Goal: Contribute content

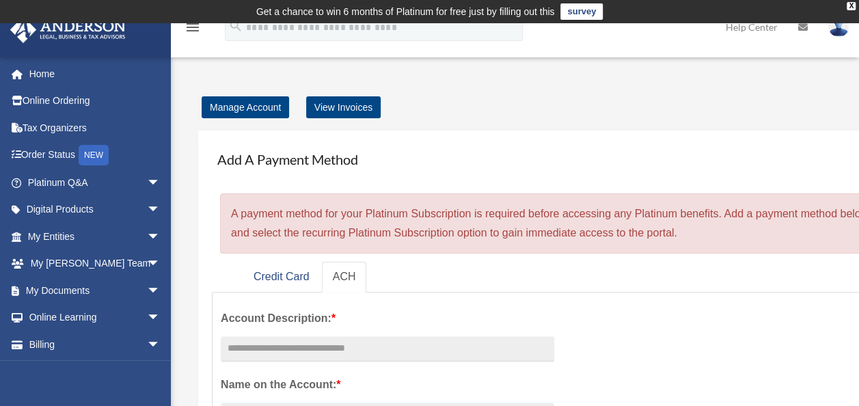
click at [51, 133] on link "Tax Organizers" at bounding box center [96, 127] width 172 height 27
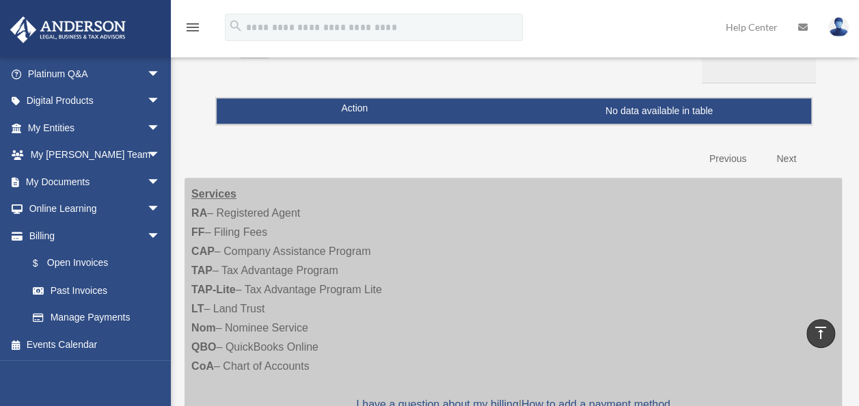
scroll to position [117, 0]
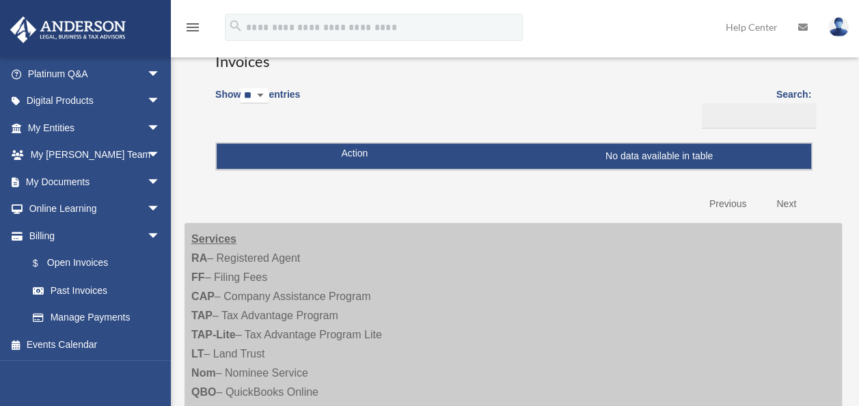
click at [74, 178] on link "My Documents arrow_drop_down" at bounding box center [96, 181] width 172 height 27
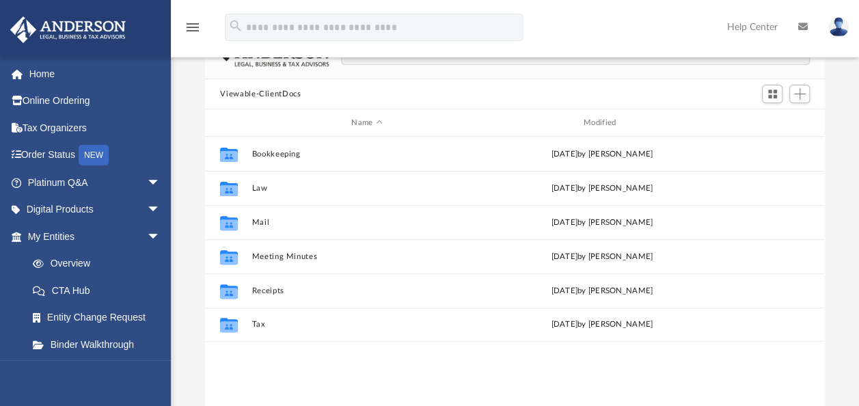
scroll to position [122, 0]
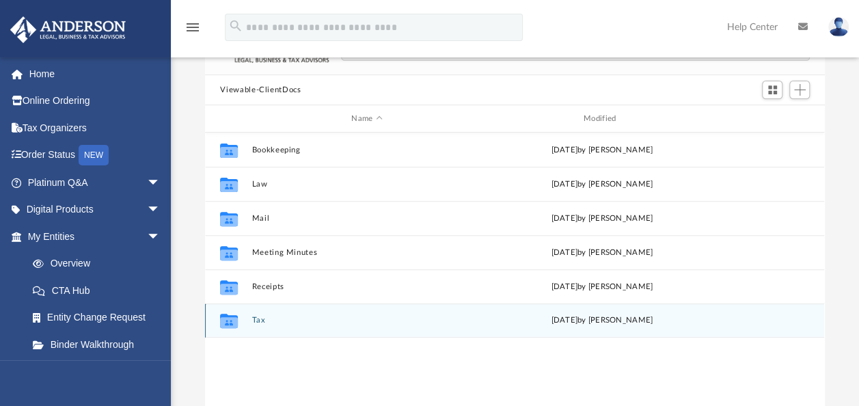
click at [260, 325] on div "Collaborated Folder Tax Wed Aug 6 2025 by Alex Price" at bounding box center [514, 320] width 619 height 34
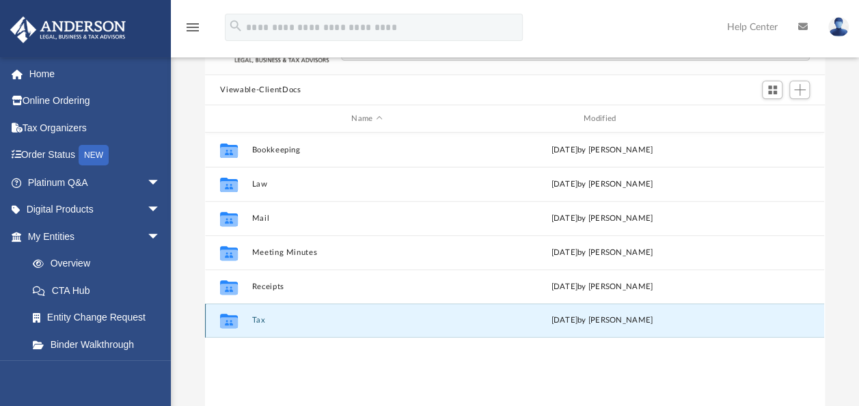
click at [231, 317] on icon "grid" at bounding box center [229, 322] width 18 height 11
drag, startPoint x: 231, startPoint y: 316, endPoint x: 260, endPoint y: 321, distance: 29.1
click at [260, 321] on button "Tax" at bounding box center [367, 320] width 230 height 9
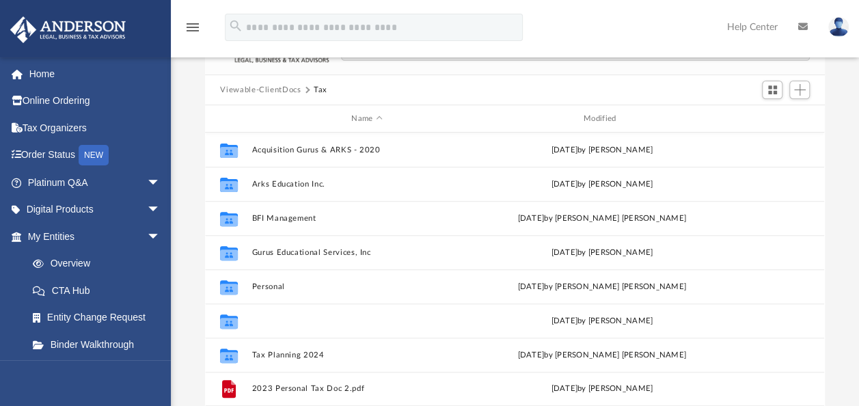
click at [260, 321] on button "Shayah Enterprises, LLC" at bounding box center [367, 320] width 230 height 9
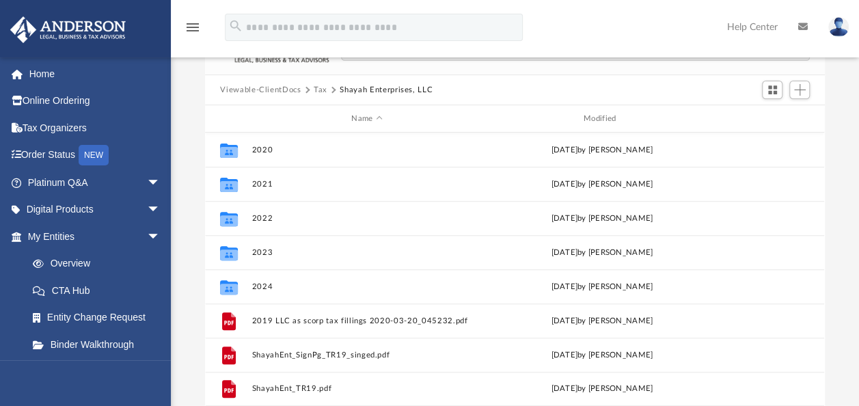
click at [319, 89] on button "Tax" at bounding box center [321, 90] width 14 height 12
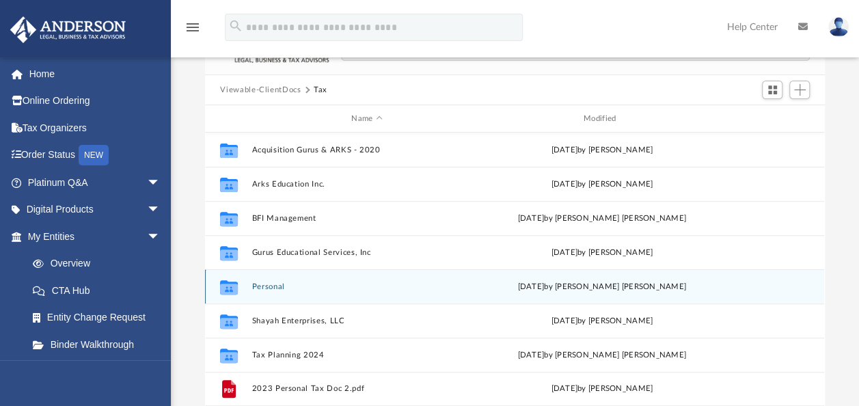
click at [286, 280] on div "Collaborated Folder Personal Fri Aug 1 2025 by Badawi Dweik" at bounding box center [514, 286] width 619 height 34
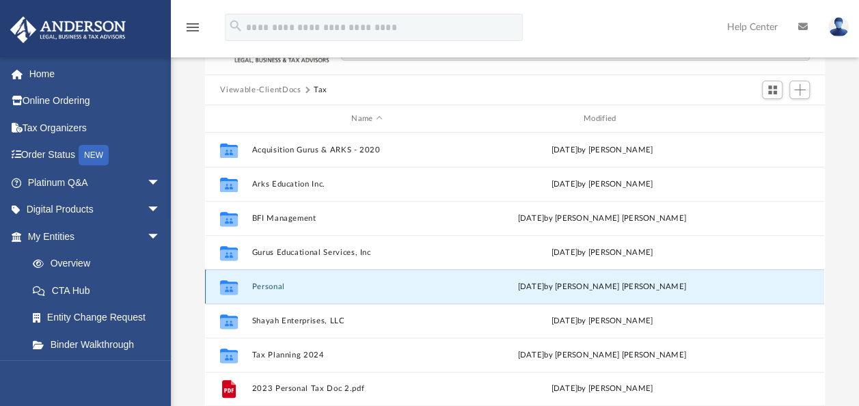
click at [264, 280] on div "Collaborated Folder Personal Fri Aug 1 2025 by Badawi Dweik" at bounding box center [514, 286] width 619 height 34
click at [267, 284] on button "Personal" at bounding box center [367, 286] width 230 height 9
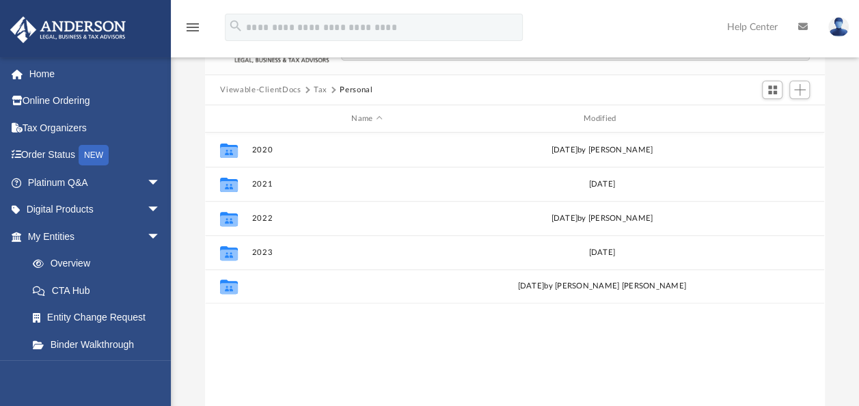
click at [259, 286] on button "2024" at bounding box center [367, 286] width 230 height 9
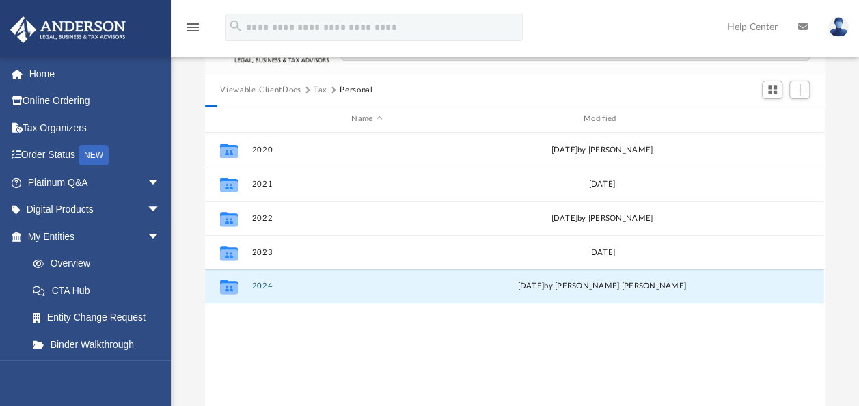
click at [259, 286] on button "2024" at bounding box center [367, 286] width 230 height 9
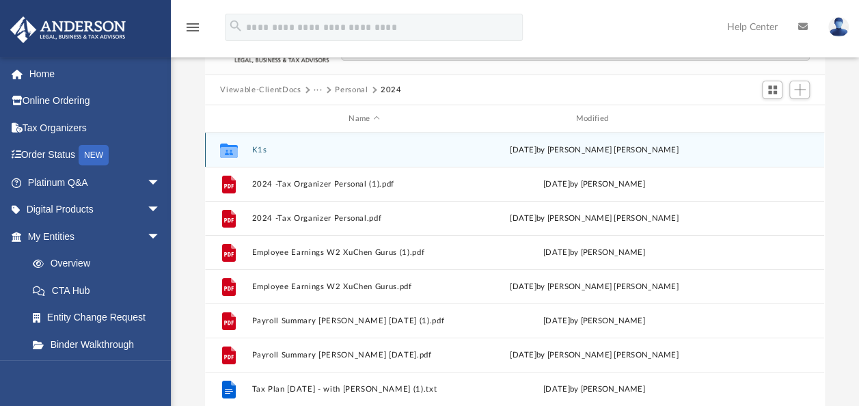
click at [232, 148] on icon "grid" at bounding box center [229, 151] width 18 height 11
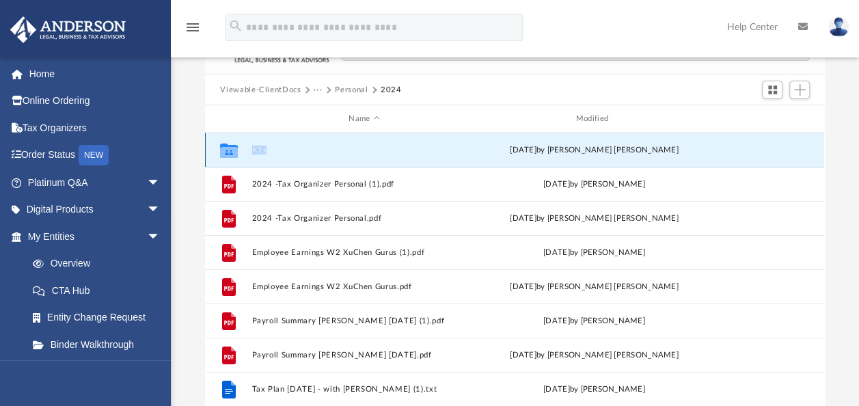
click at [232, 148] on icon "grid" at bounding box center [229, 151] width 18 height 11
drag, startPoint x: 232, startPoint y: 148, endPoint x: 260, endPoint y: 150, distance: 28.1
click at [260, 150] on button "K1s" at bounding box center [364, 150] width 224 height 9
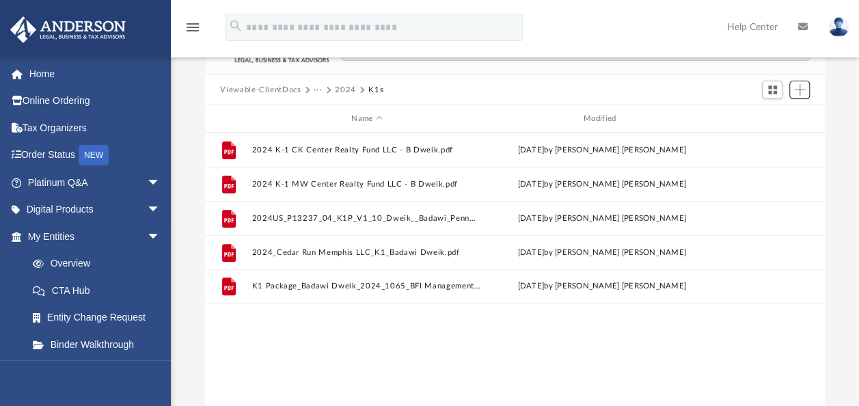
click at [800, 84] on span "Add" at bounding box center [800, 90] width 12 height 12
click at [778, 108] on ul "Upload New Folder" at bounding box center [779, 131] width 59 height 59
click at [774, 116] on li "Upload" at bounding box center [780, 117] width 44 height 14
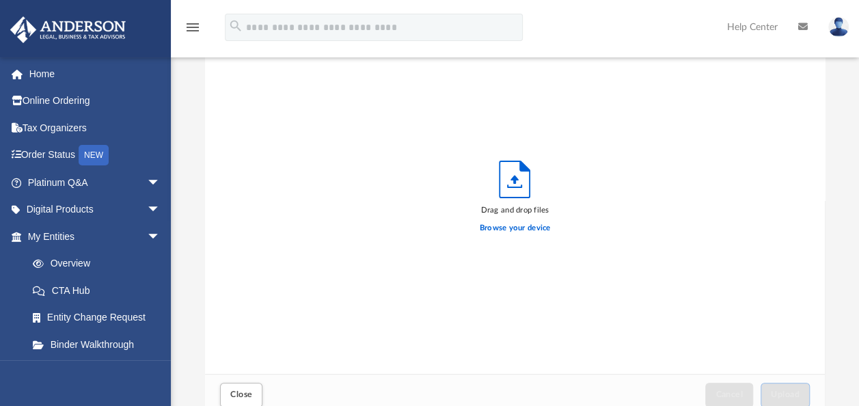
scroll to position [336, 608]
click at [493, 224] on label "Browse your device" at bounding box center [515, 228] width 71 height 12
click at [0, 0] on input "Browse your device" at bounding box center [0, 0] width 0 height 0
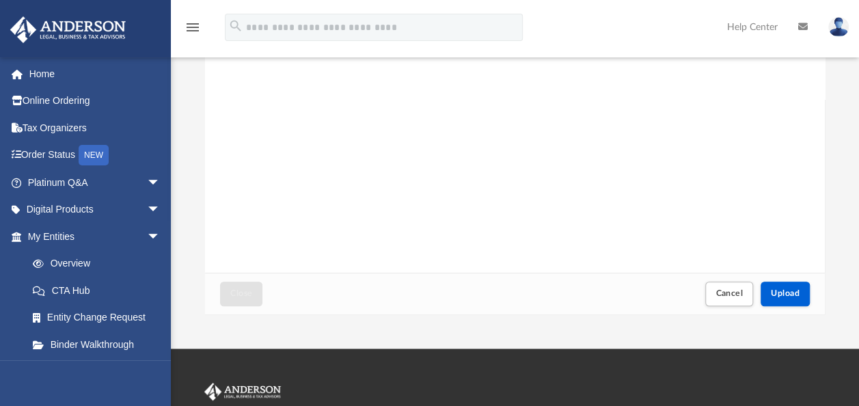
scroll to position [256, 0]
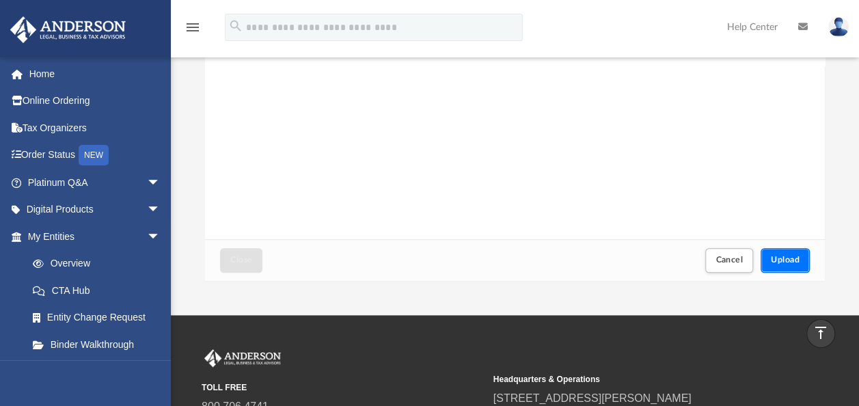
click at [797, 265] on button "Upload" at bounding box center [785, 260] width 49 height 24
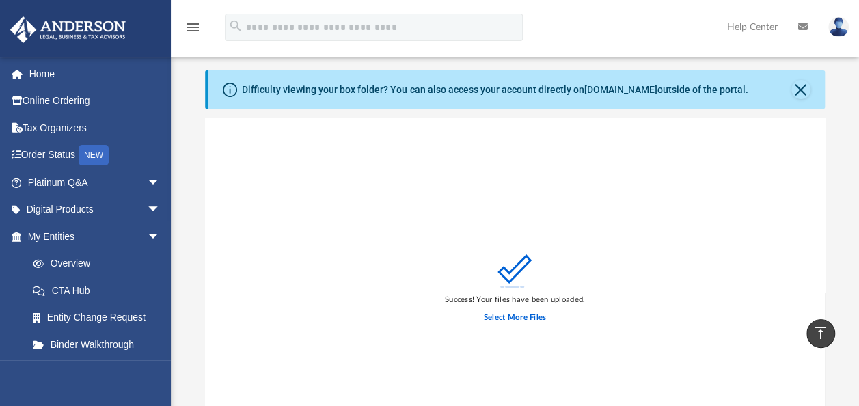
scroll to position [0, 0]
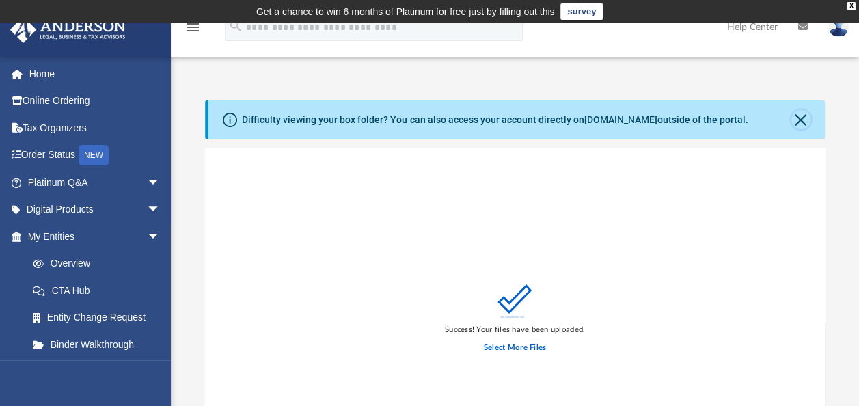
click at [798, 120] on button "Close" at bounding box center [800, 119] width 19 height 19
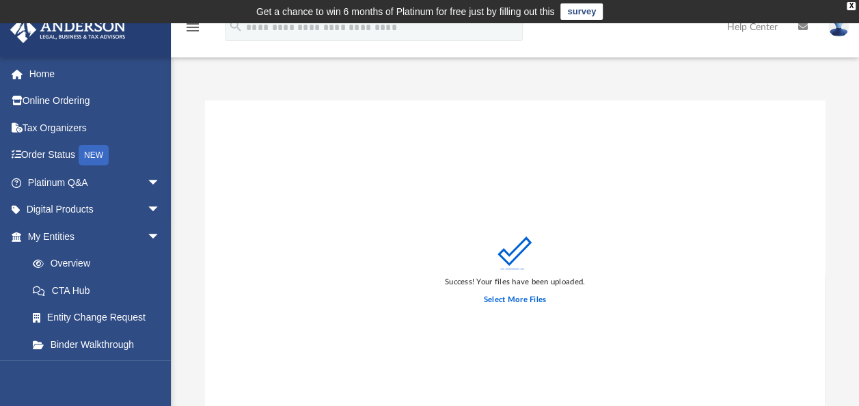
click at [331, 245] on div "Success! Your files have been uploaded. Select More Files" at bounding box center [514, 273] width 619 height 347
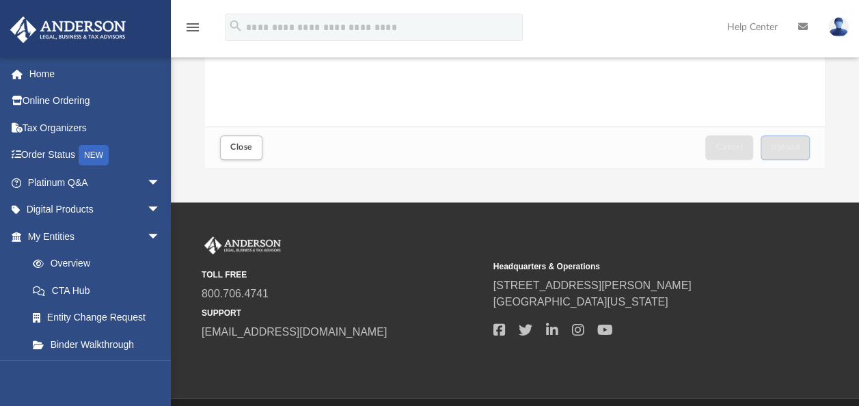
scroll to position [362, 0]
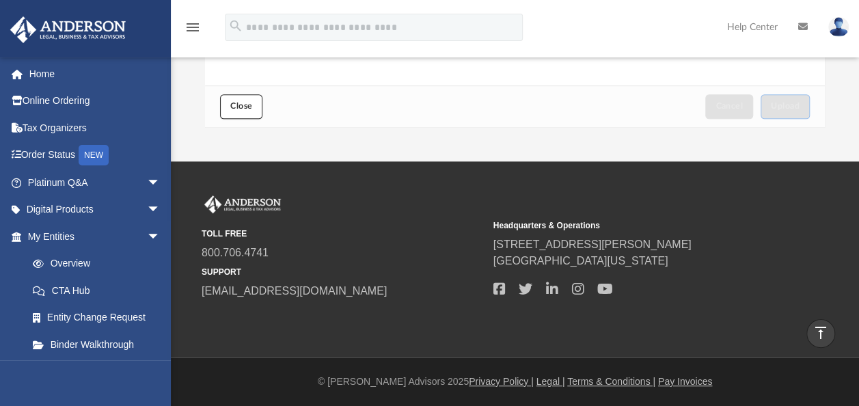
click at [237, 113] on button "Close" at bounding box center [241, 106] width 42 height 24
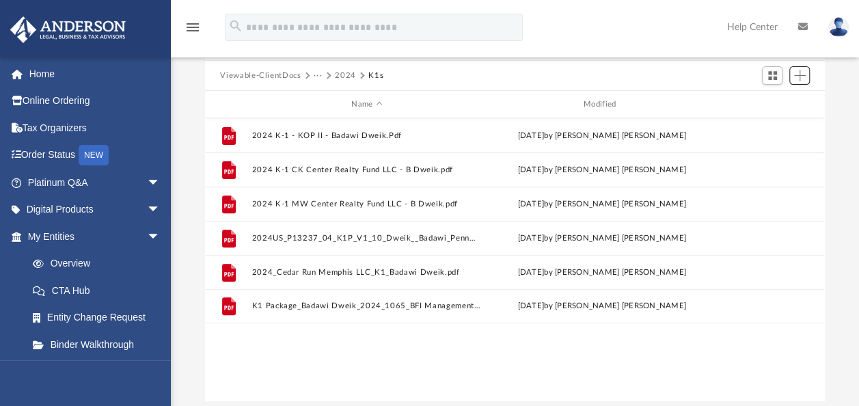
scroll to position [89, 0]
click at [344, 76] on button "2024" at bounding box center [345, 75] width 21 height 12
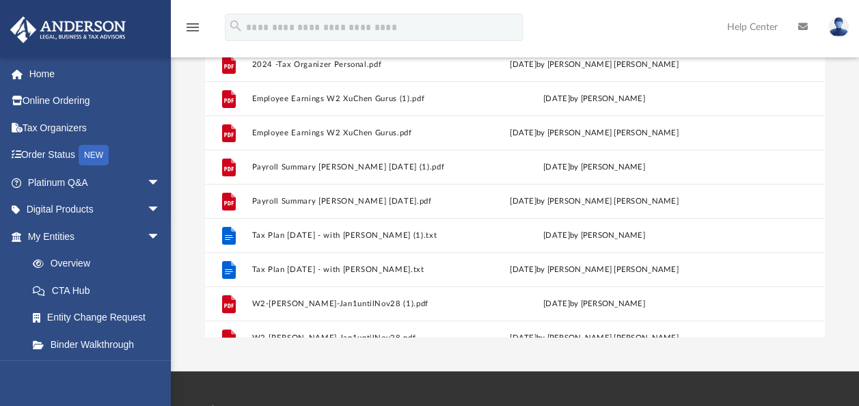
scroll to position [126, 0]
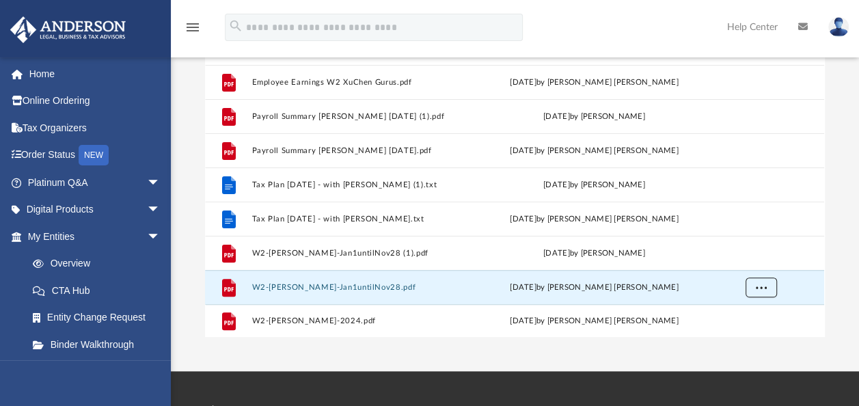
click at [763, 288] on span "More options" at bounding box center [761, 287] width 11 height 8
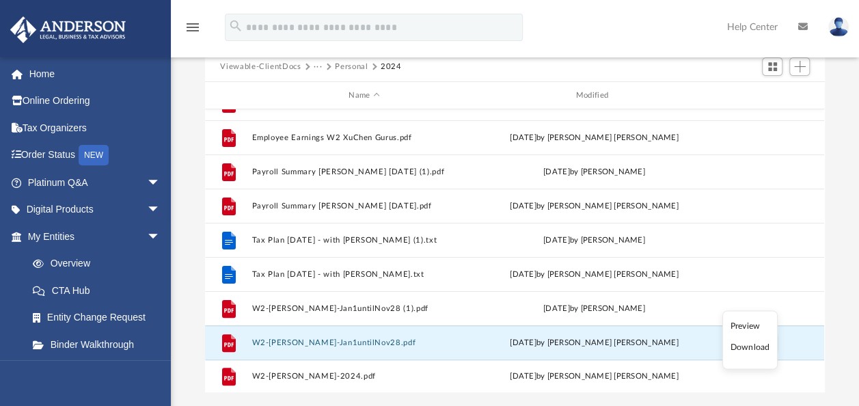
scroll to position [0, 0]
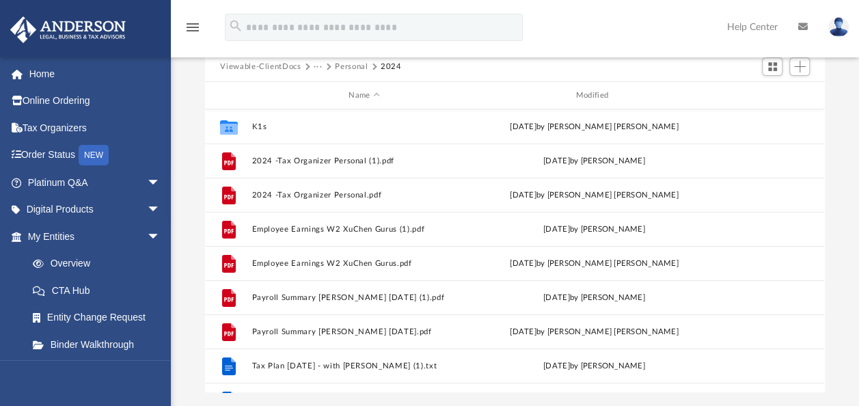
click at [357, 61] on button "Personal" at bounding box center [351, 67] width 33 height 12
